Goal: Task Accomplishment & Management: Use online tool/utility

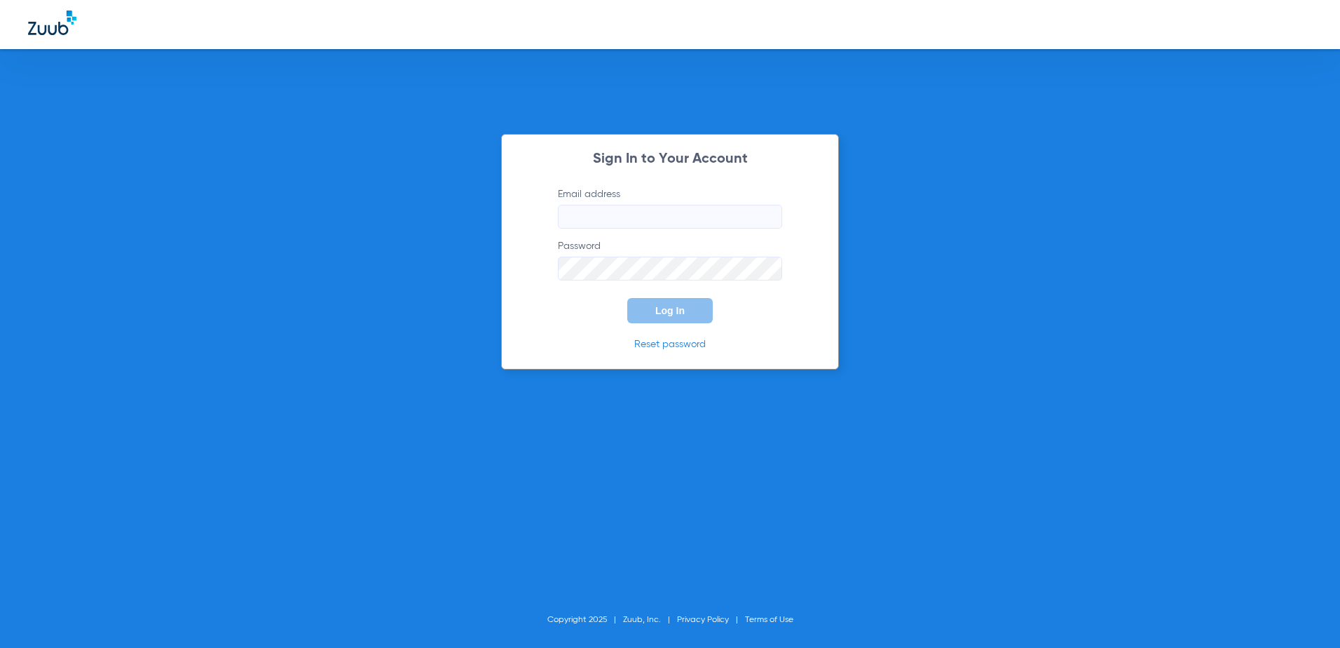
type input "[EMAIL_ADDRESS][DOMAIN_NAME]"
click at [682, 313] on span "Log In" at bounding box center [669, 310] width 29 height 11
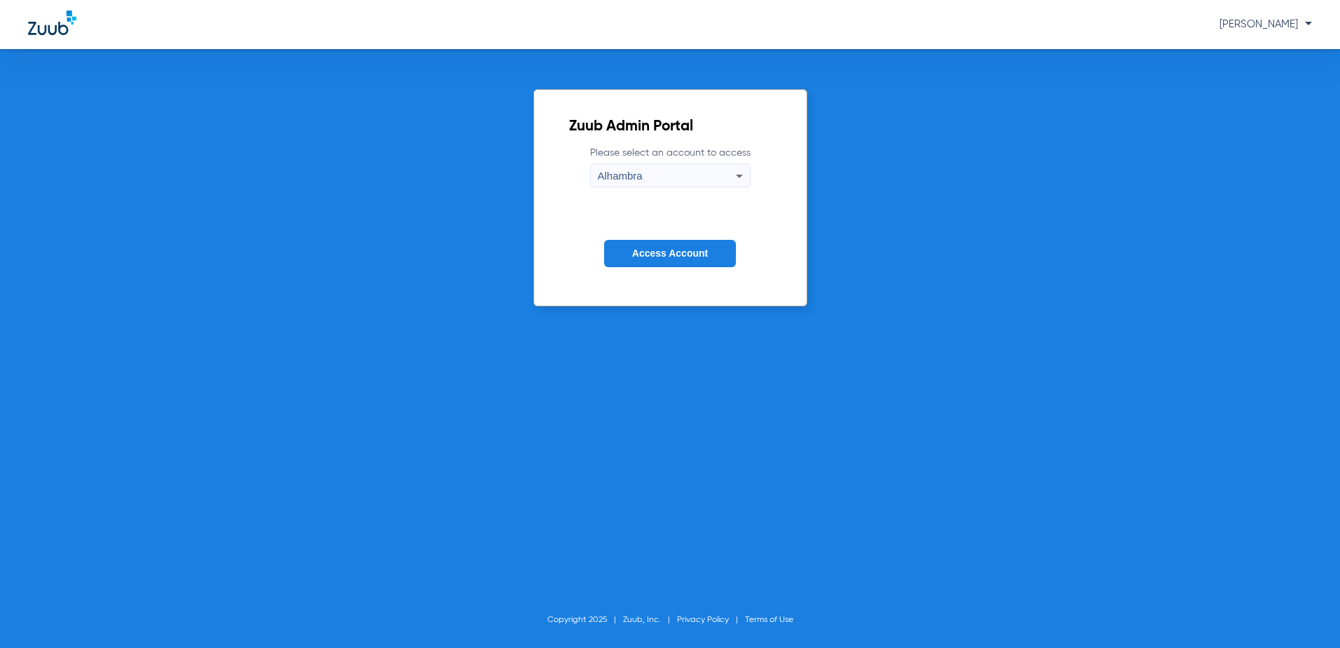
click at [684, 253] on span "Access Account" at bounding box center [670, 252] width 76 height 11
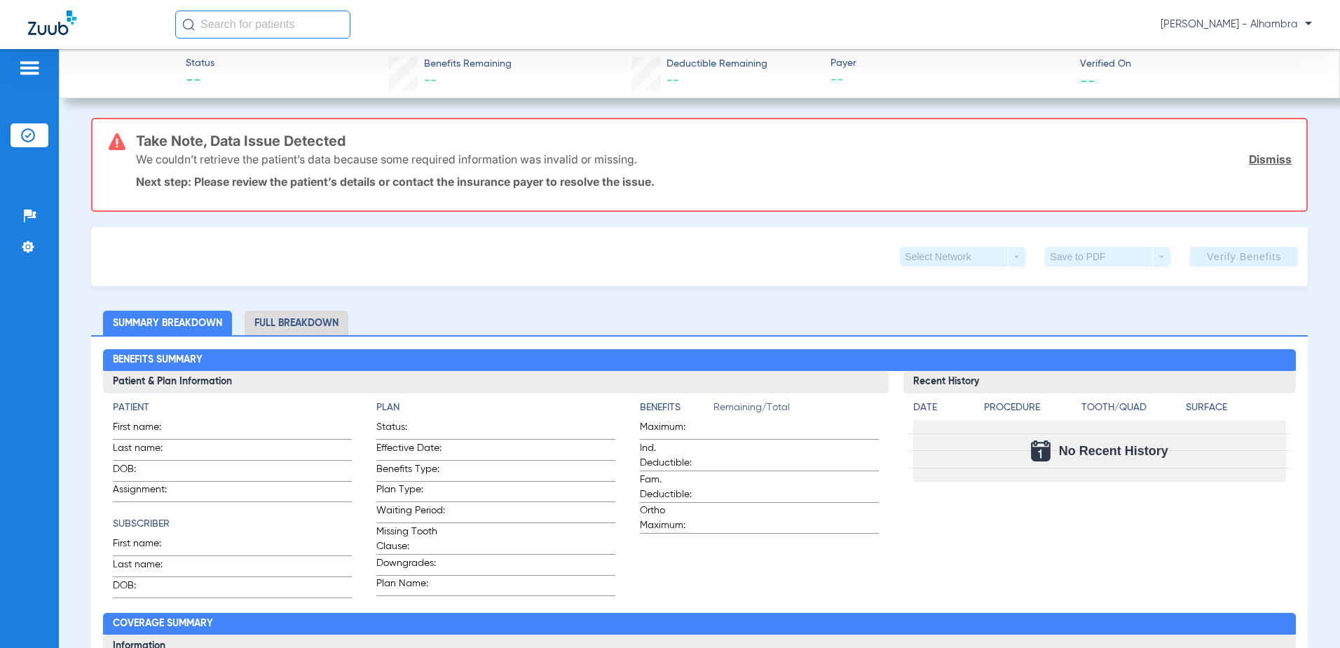
click at [49, 25] on img at bounding box center [52, 23] width 48 height 25
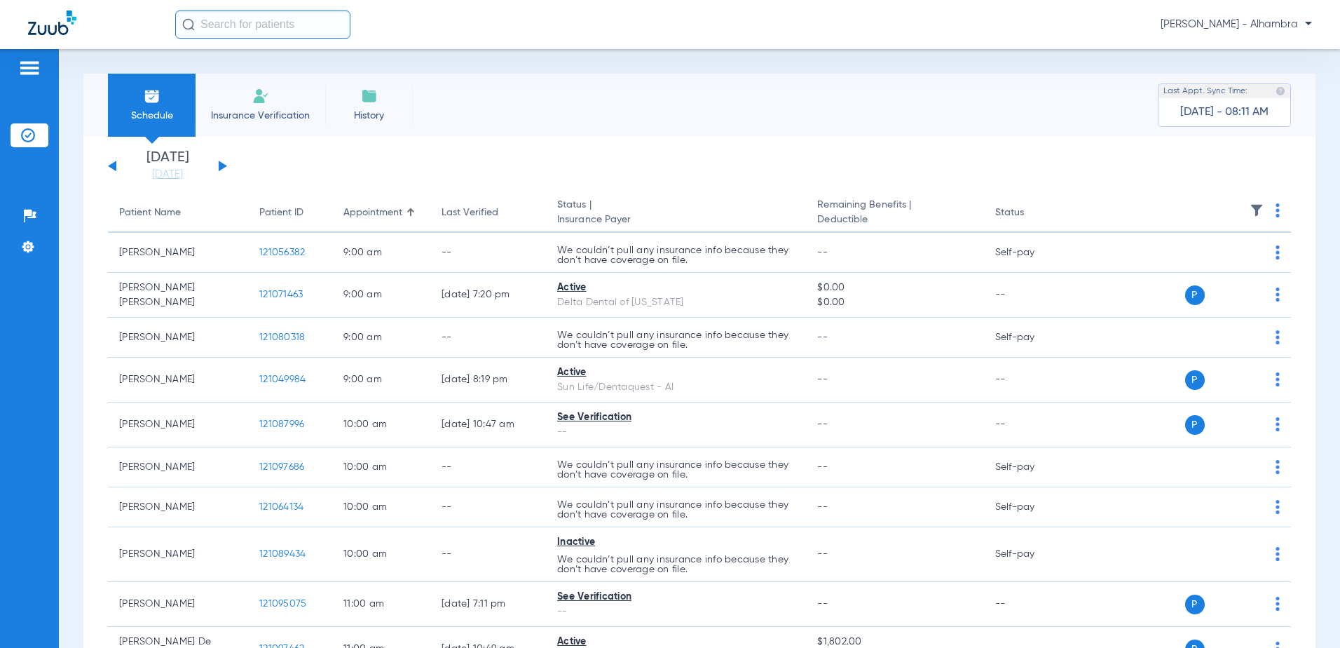
click at [1262, 210] on th at bounding box center [1185, 212] width 212 height 39
click at [1276, 217] on span at bounding box center [1278, 215] width 4 height 10
click at [1245, 264] on span "Verify All" at bounding box center [1216, 266] width 84 height 10
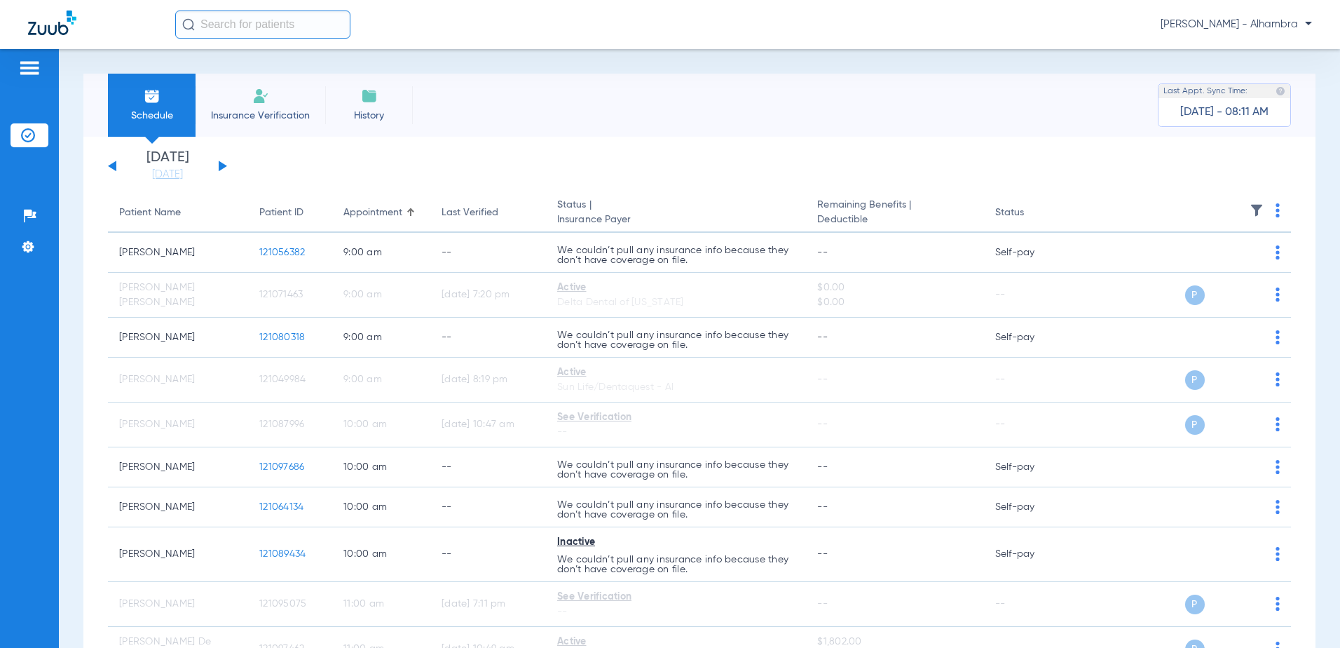
click at [221, 165] on button at bounding box center [223, 166] width 8 height 11
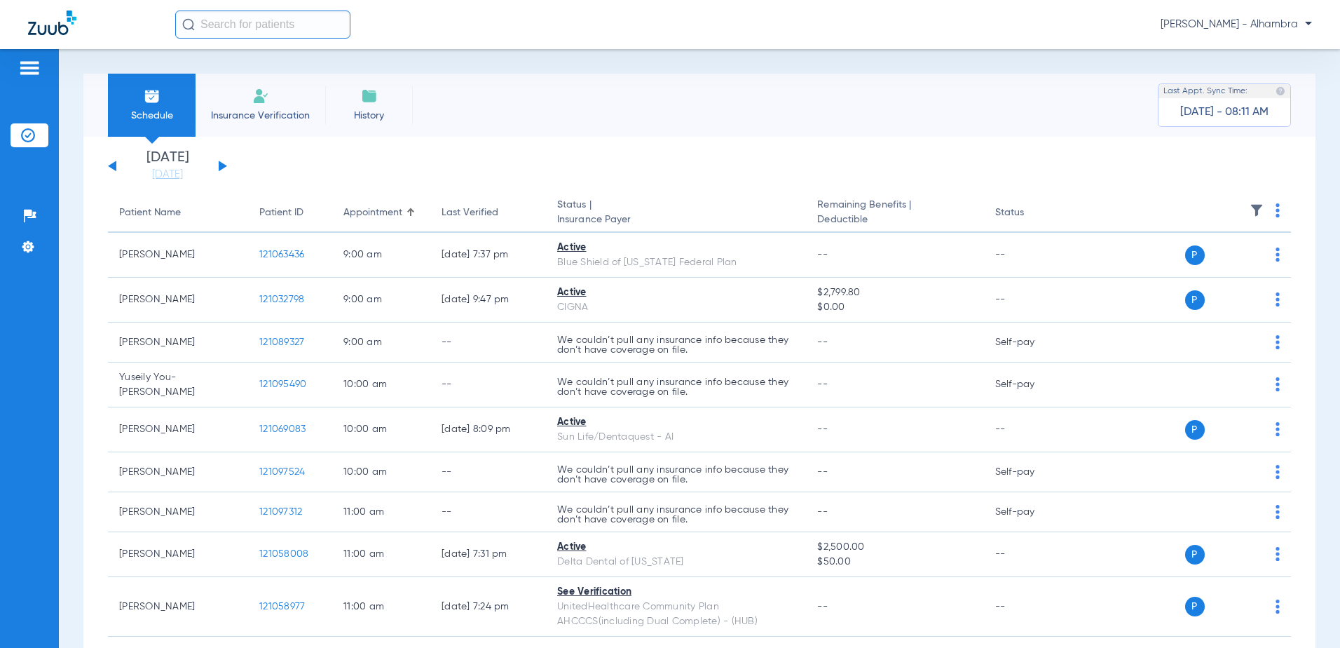
click at [1276, 216] on img at bounding box center [1278, 210] width 4 height 14
click at [1218, 265] on span "Verify All" at bounding box center [1214, 266] width 88 height 10
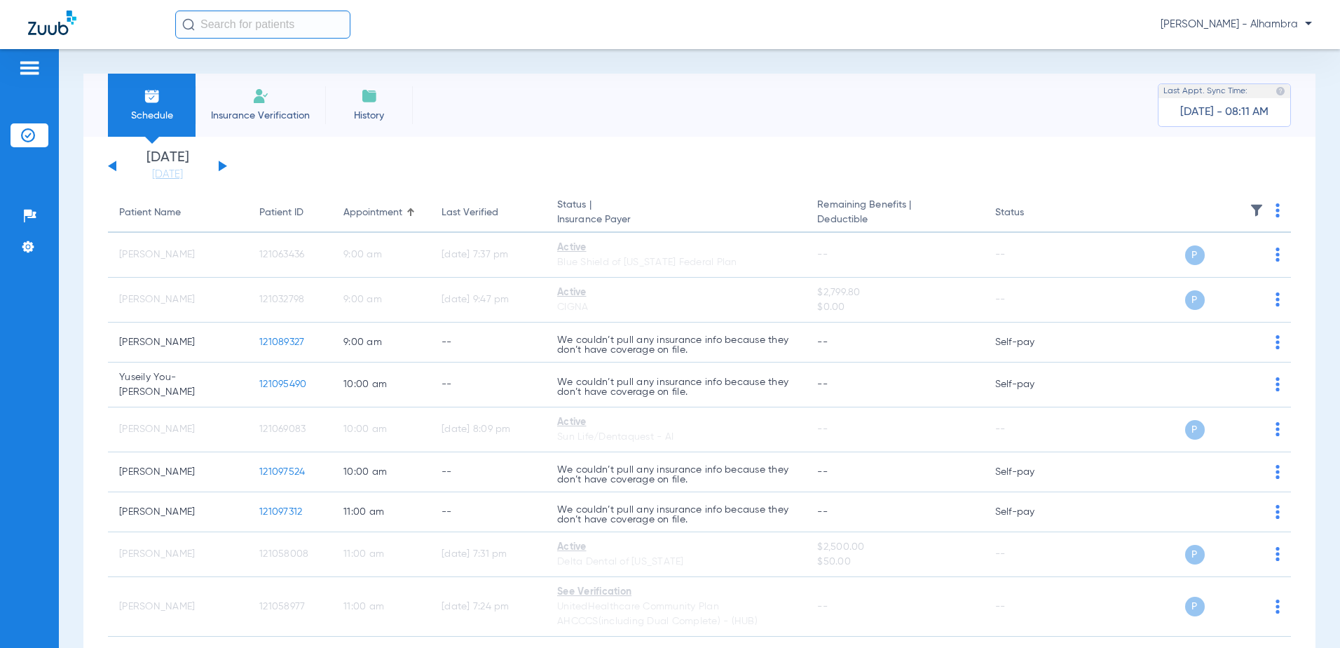
click at [221, 165] on button at bounding box center [223, 166] width 8 height 11
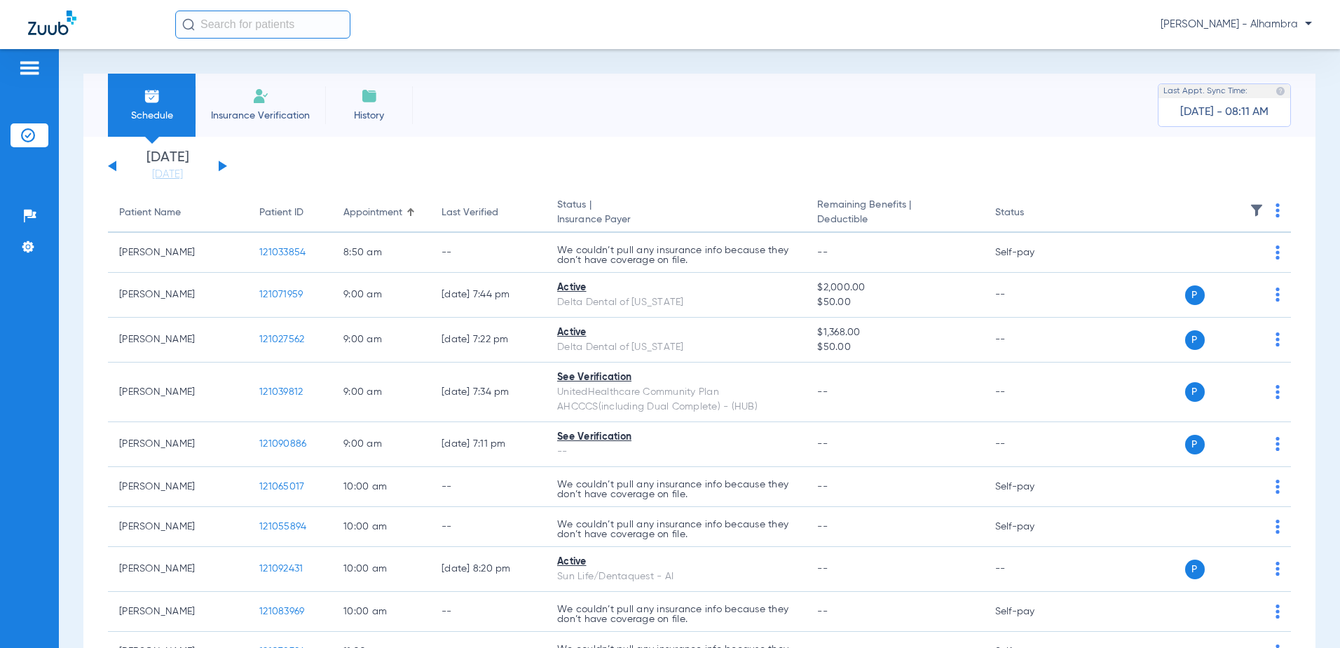
click at [1276, 208] on img at bounding box center [1278, 210] width 4 height 14
click at [1235, 260] on button "Verify All" at bounding box center [1215, 266] width 107 height 28
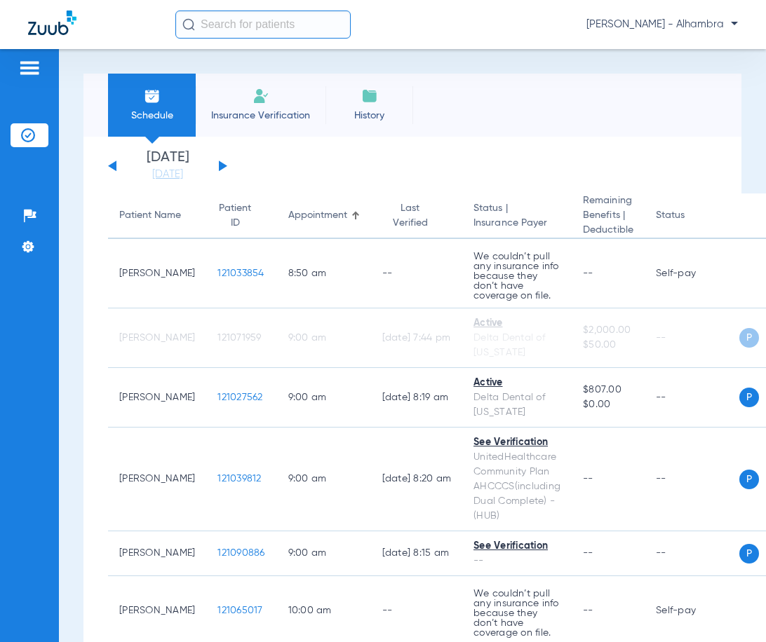
click at [313, 22] on input "text" at bounding box center [262, 25] width 175 height 28
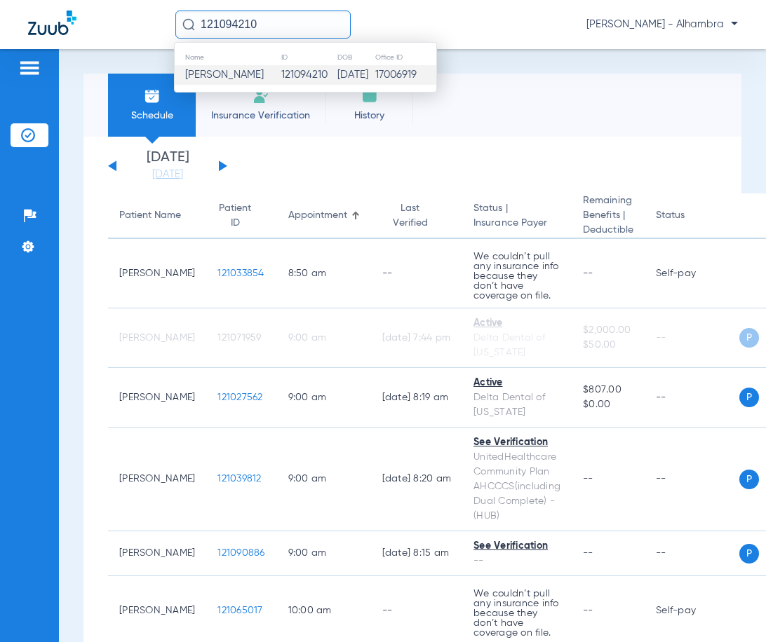
click at [310, 71] on td "121094210" at bounding box center [308, 75] width 56 height 20
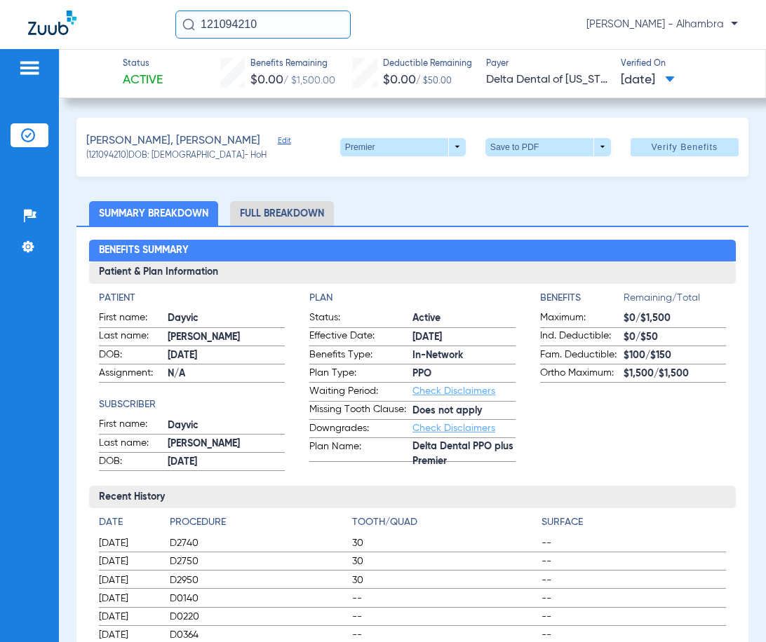
drag, startPoint x: 283, startPoint y: 27, endPoint x: 148, endPoint y: 84, distance: 146.1
click at [148, 84] on app-portal-wrapper "121094210 [PERSON_NAME] - Alhambra Patients Insurance Verification Setup Help C…" at bounding box center [383, 345] width 766 height 691
type input "121015068"
click at [271, 21] on input "121015068" at bounding box center [262, 25] width 175 height 28
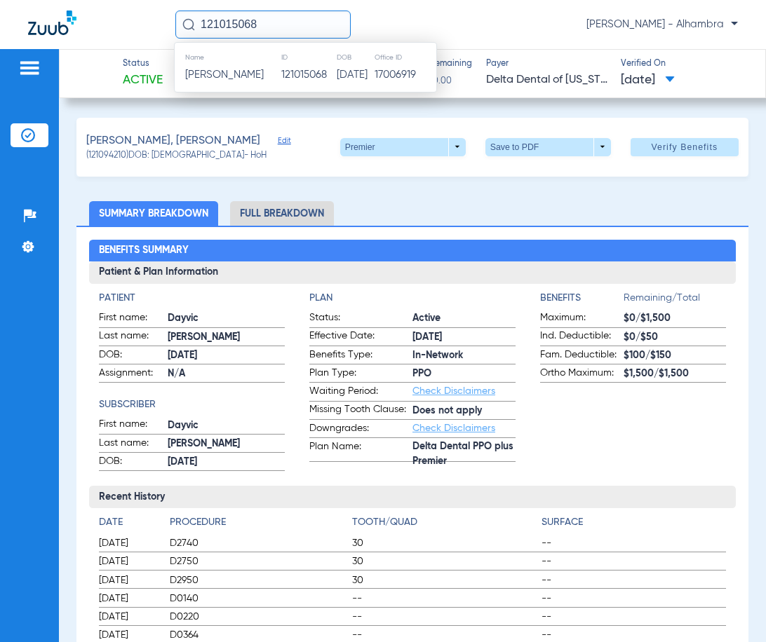
click at [285, 69] on td "121015068" at bounding box center [307, 75] width 55 height 20
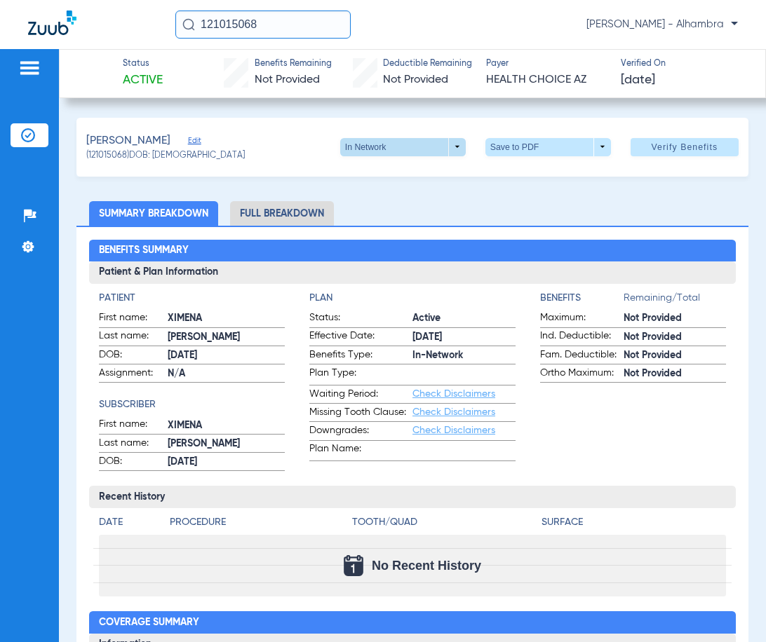
click at [434, 149] on span at bounding box center [402, 147] width 125 height 18
click at [585, 147] on div at bounding box center [383, 321] width 766 height 642
click at [590, 149] on span at bounding box center [547, 147] width 125 height 18
click at [672, 150] on div at bounding box center [383, 321] width 766 height 642
click at [672, 150] on span "Verify Benefits" at bounding box center [684, 147] width 67 height 11
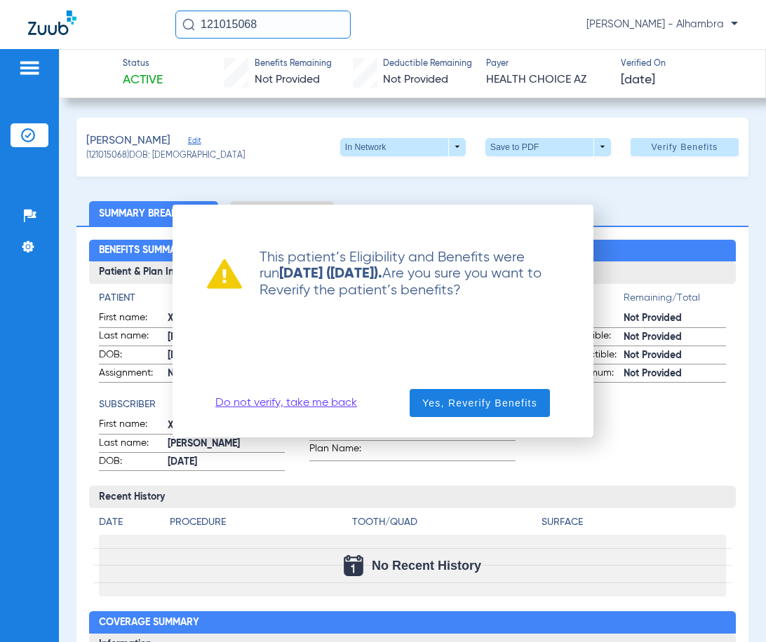
click at [331, 403] on link "Do not verify, take me back" at bounding box center [286, 403] width 142 height 14
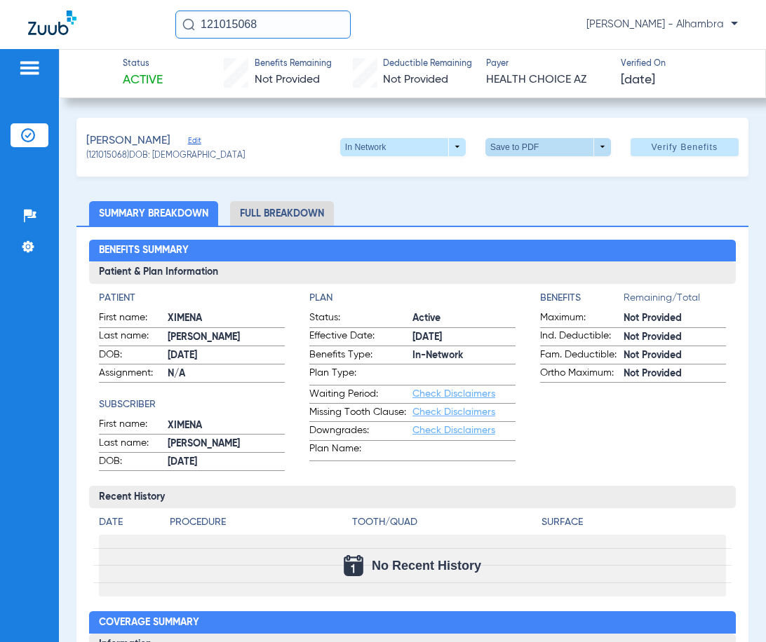
click at [545, 143] on span at bounding box center [548, 147] width 34 height 34
click at [565, 167] on button "insert_drive_file Save to PDF" at bounding box center [528, 175] width 106 height 28
